Goal: Navigation & Orientation: Find specific page/section

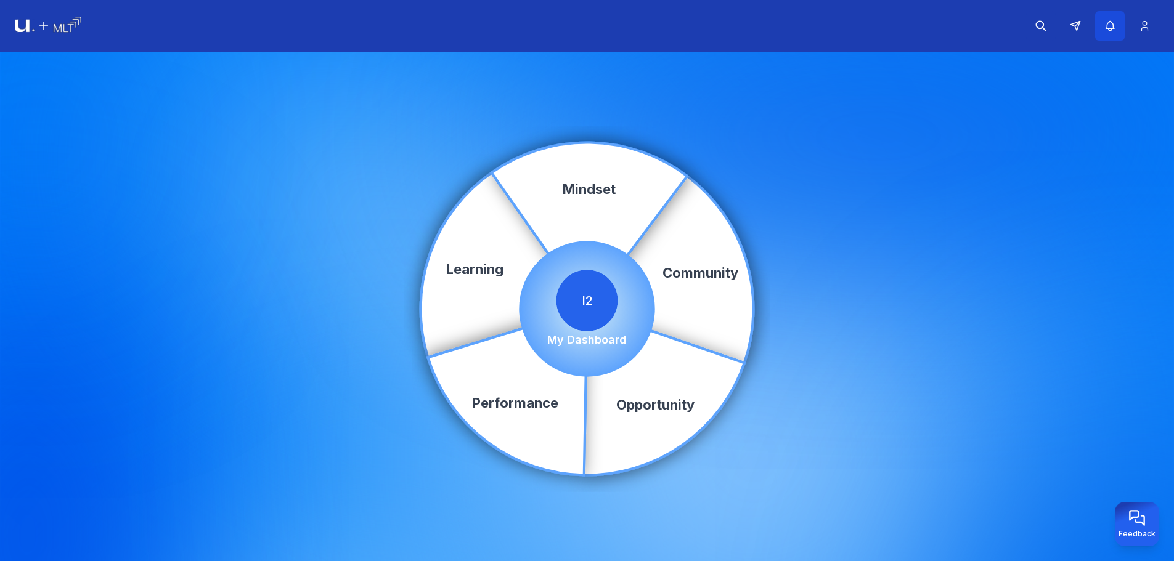
click at [1116, 26] on icon "button" at bounding box center [1110, 26] width 13 height 12
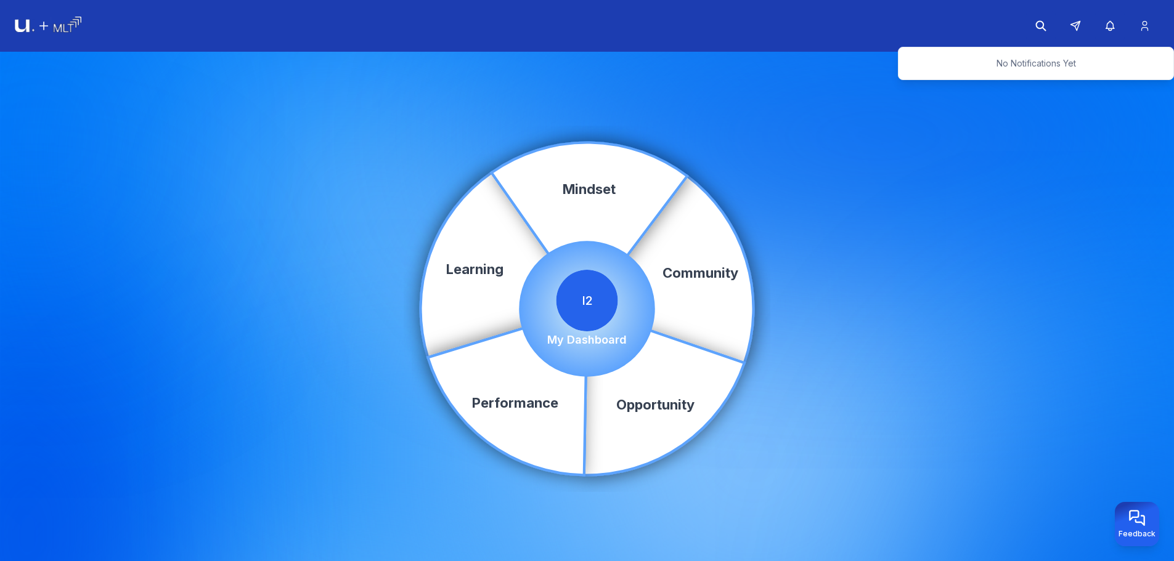
click at [925, 169] on div "Community Learning Opportunity Performance Mindset I2 My Dashboard" at bounding box center [587, 309] width 1174 height 515
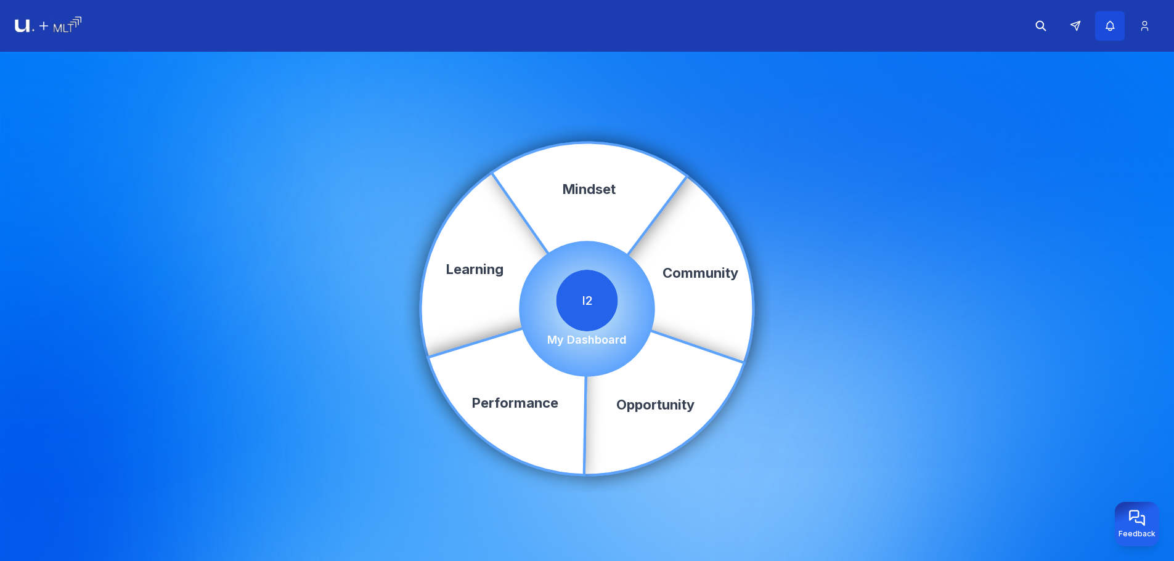
click at [1103, 28] on button "button" at bounding box center [1110, 26] width 30 height 30
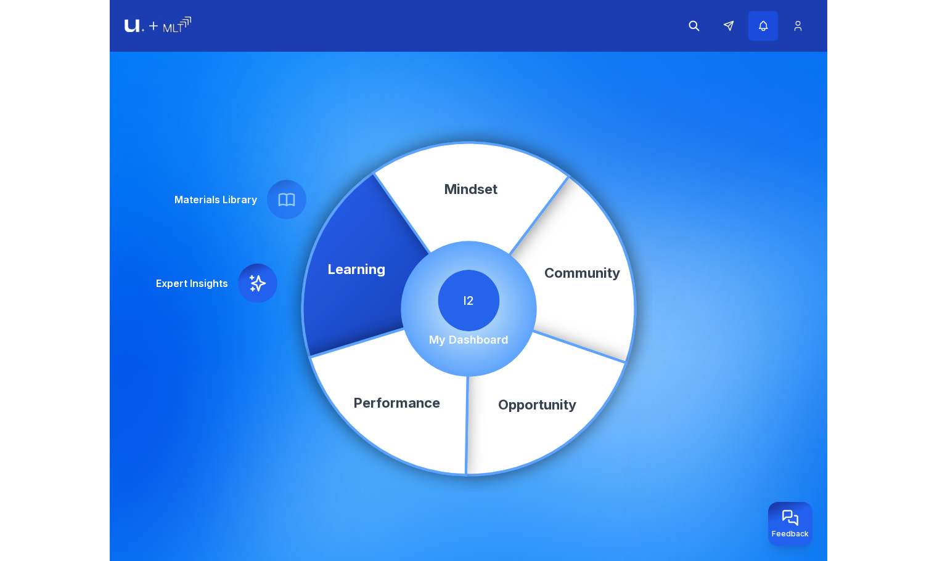
scroll to position [5, 0]
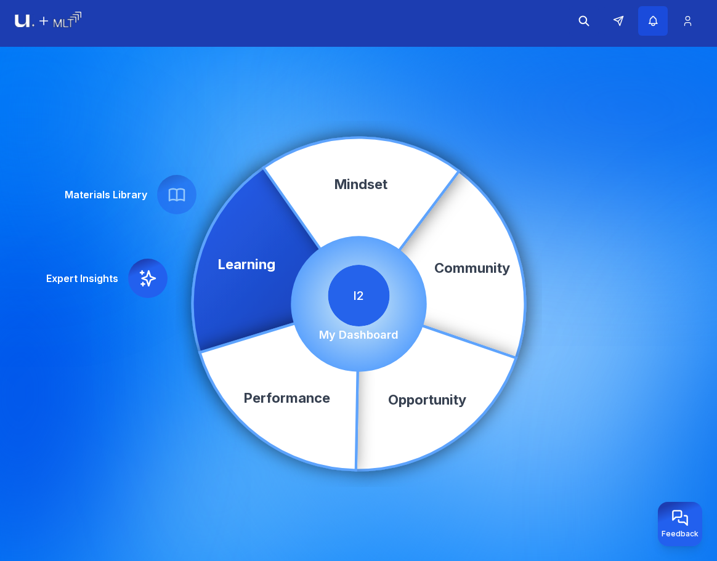
click at [649, 25] on icon "button" at bounding box center [653, 21] width 13 height 12
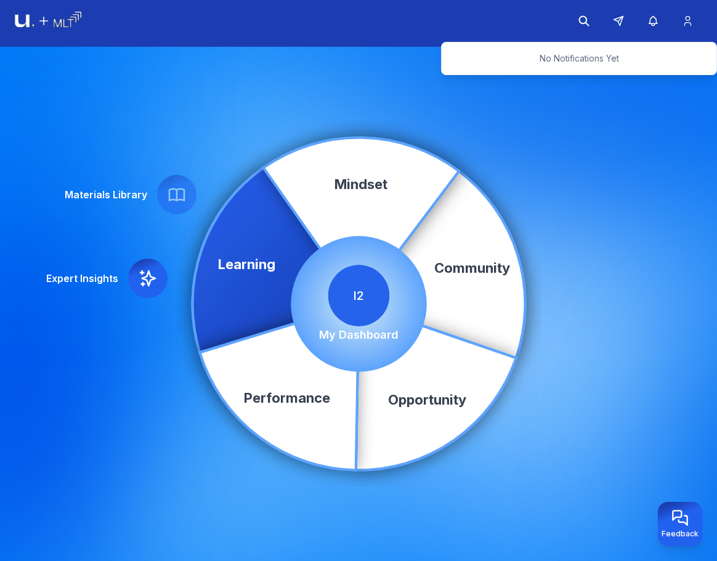
drag, startPoint x: 542, startPoint y: 97, endPoint x: 637, endPoint y: 97, distance: 94.3
click at [543, 97] on div "Community Learning Opportunity Performance Mindset Expert Insights Materials Li…" at bounding box center [358, 304] width 717 height 515
